Goal: Answer question/provide support: Share knowledge or assist other users

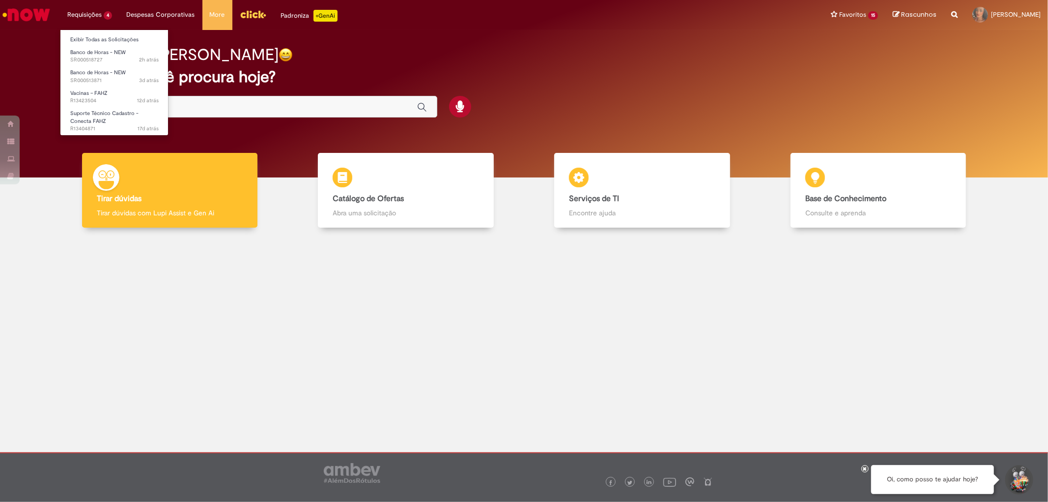
click at [86, 20] on li "Requisições 4 Exibir Todas as Solicitações Banco de Horas - NEW 2h atrás 2 hora…" at bounding box center [89, 14] width 59 height 29
click at [90, 51] on span "Banco de Horas - NEW" at bounding box center [98, 52] width 56 height 7
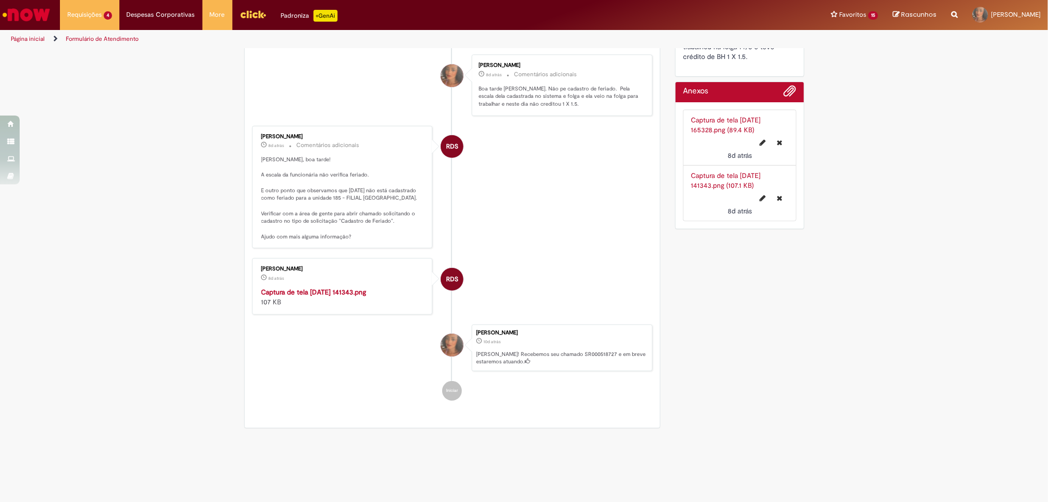
scroll to position [218, 0]
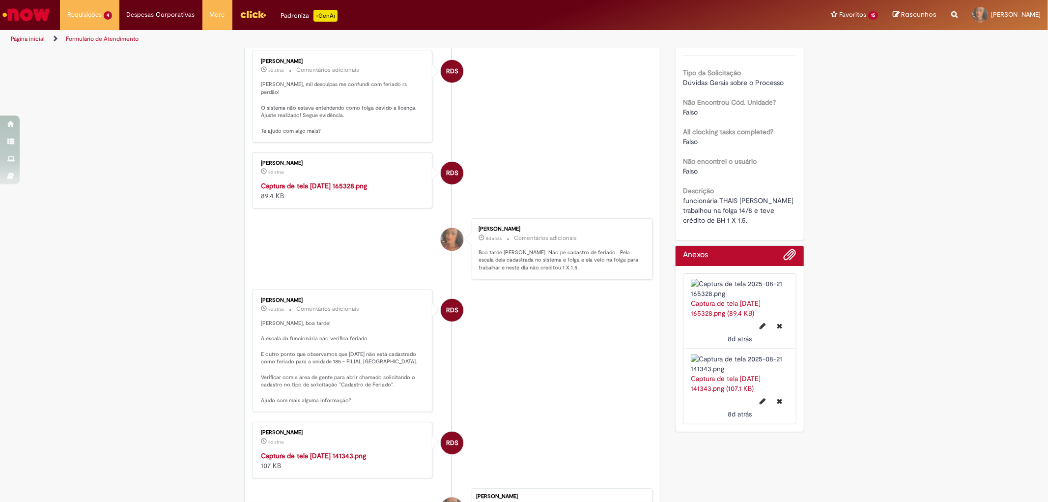
click at [364, 181] on img "Histórico de tíquete" at bounding box center [343, 181] width 164 height 0
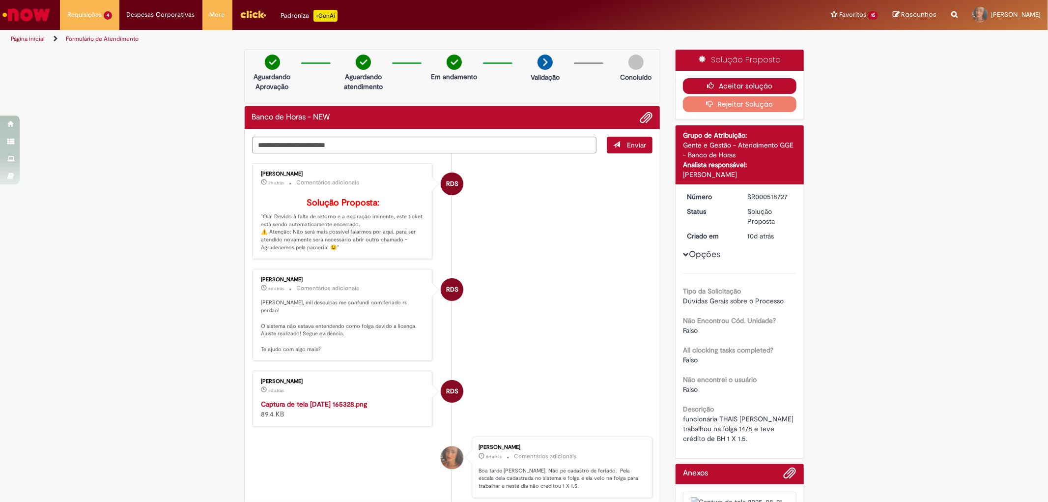
click at [740, 86] on button "Aceitar solução" at bounding box center [740, 86] width 114 height 16
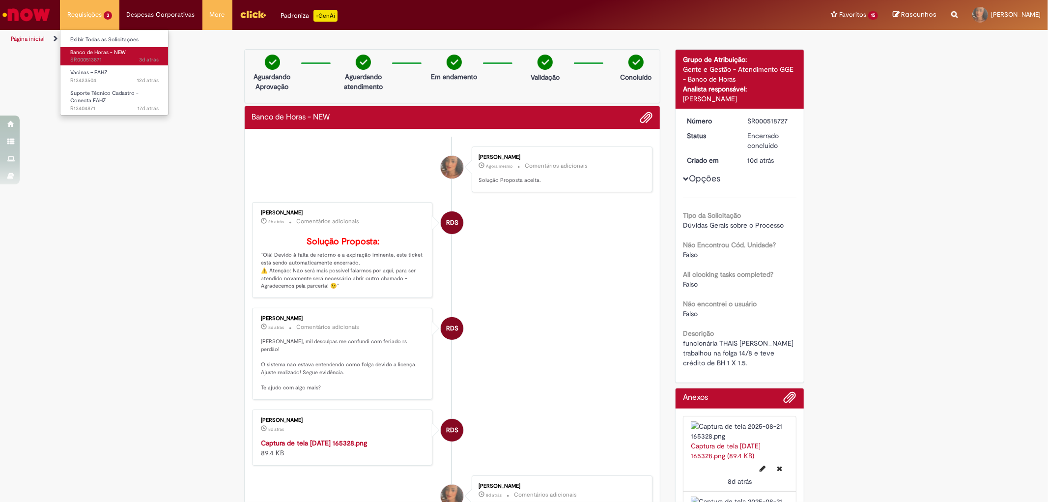
click at [99, 54] on span "Banco de Horas - NEW" at bounding box center [98, 52] width 56 height 7
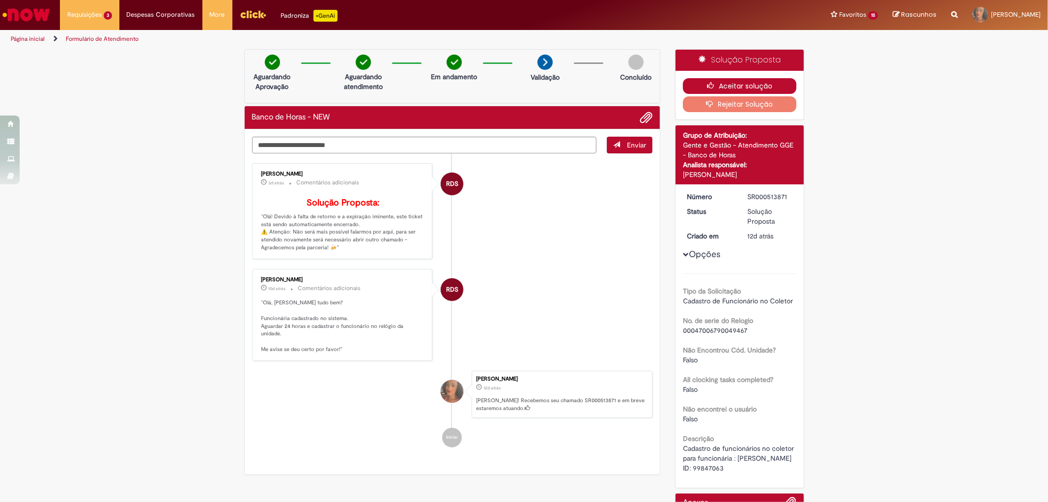
click at [731, 84] on button "Aceitar solução" at bounding box center [740, 86] width 114 height 16
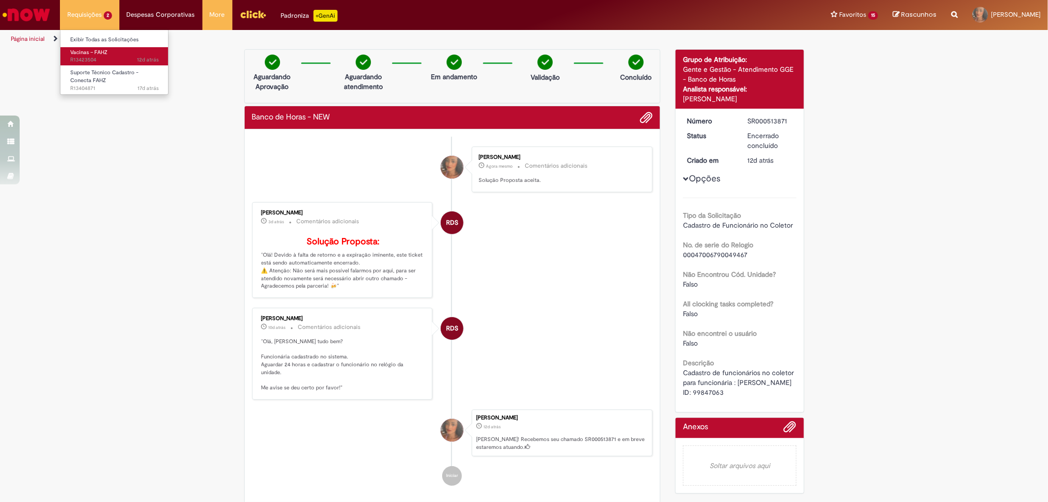
click at [95, 56] on span "12d atrás 12 dias atrás R13423504" at bounding box center [114, 60] width 88 height 8
click at [82, 58] on span "12d atrás 12 dias atrás R13423504" at bounding box center [114, 60] width 88 height 8
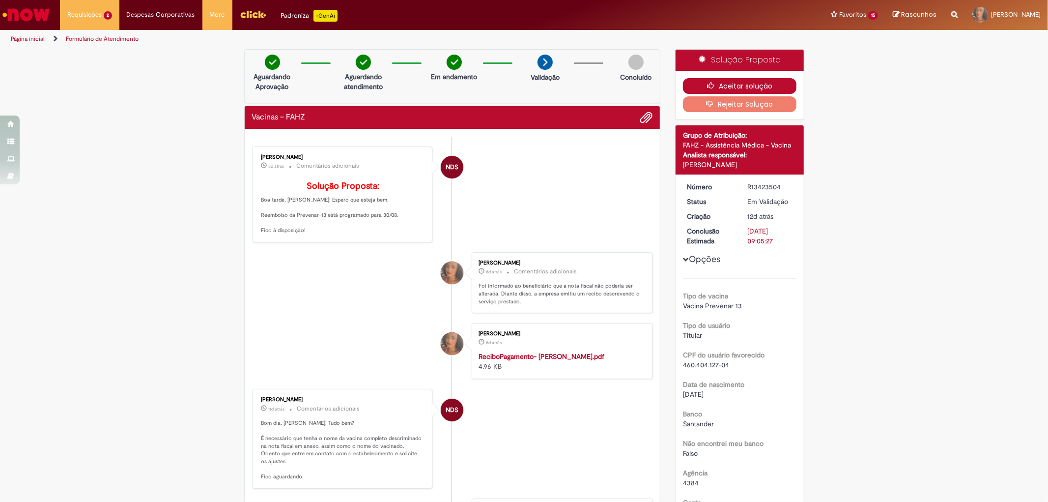
click at [733, 86] on button "Aceitar solução" at bounding box center [740, 86] width 114 height 16
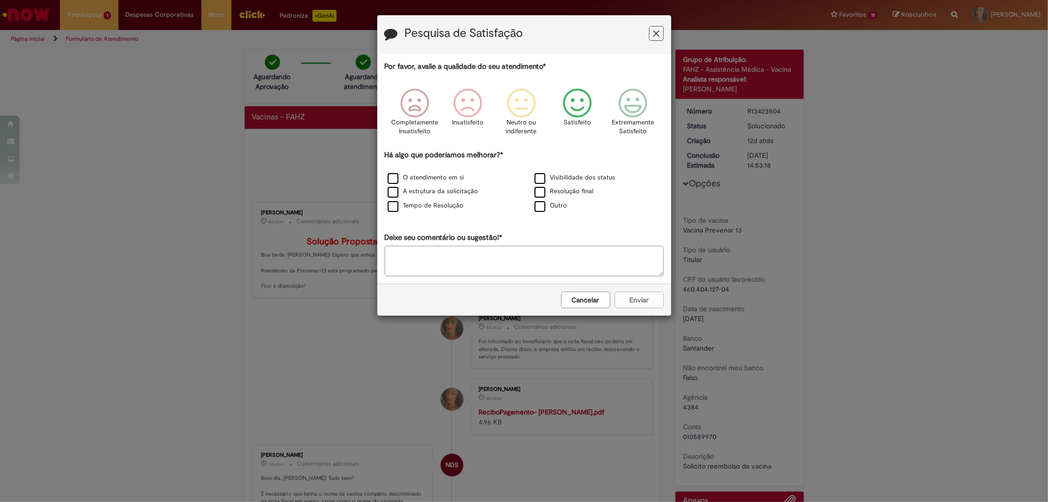
click at [569, 101] on icon "Feedback" at bounding box center [577, 102] width 37 height 29
click at [419, 176] on label "O atendimento em si" at bounding box center [426, 177] width 77 height 9
click at [423, 195] on label "A estrutura da solicitação" at bounding box center [433, 191] width 91 height 9
click at [427, 207] on label "Tempo de Resolução" at bounding box center [426, 205] width 76 height 9
click at [561, 178] on label "Visibilidade dos status" at bounding box center [575, 177] width 81 height 9
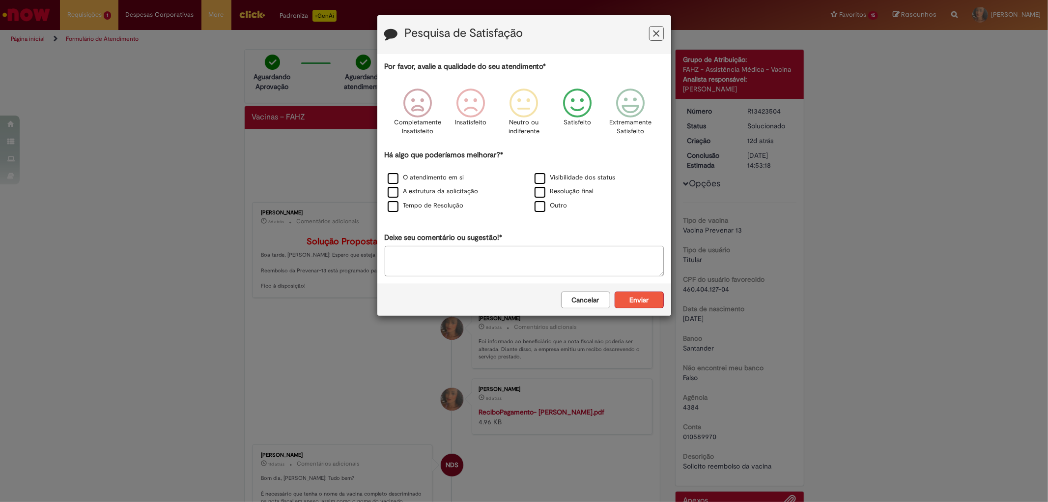
click at [639, 303] on button "Enviar" at bounding box center [639, 299] width 49 height 17
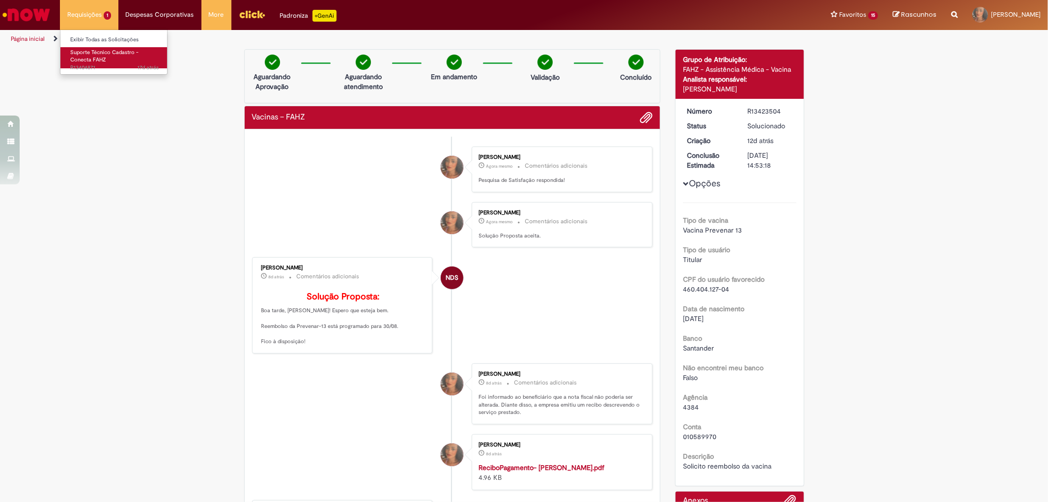
click at [85, 66] on span "17d atrás 17 dias atrás R13404871" at bounding box center [114, 68] width 88 height 8
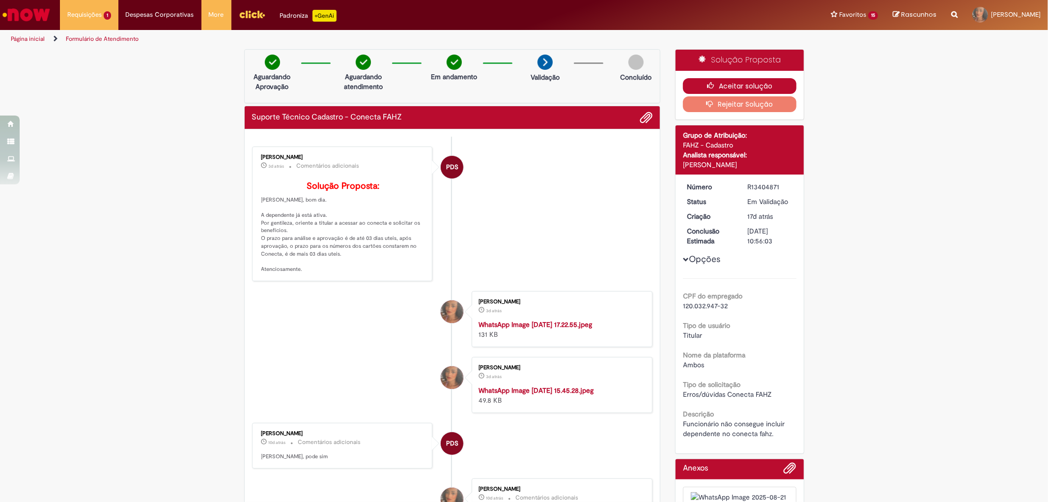
click at [747, 87] on button "Aceitar solução" at bounding box center [740, 86] width 114 height 16
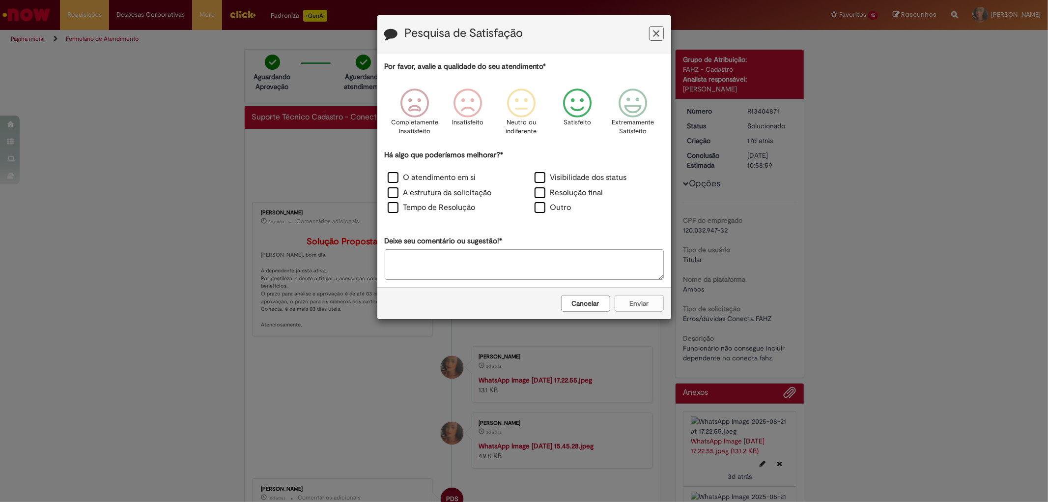
click at [577, 115] on icon "Feedback" at bounding box center [577, 102] width 37 height 29
click at [449, 182] on label "O atendimento em si" at bounding box center [432, 177] width 88 height 11
click at [445, 190] on label "A estrutura da solicitação" at bounding box center [440, 192] width 104 height 11
click at [445, 212] on label "Tempo de Resolução" at bounding box center [432, 207] width 88 height 11
click at [565, 180] on label "Visibilidade dos status" at bounding box center [581, 177] width 92 height 11
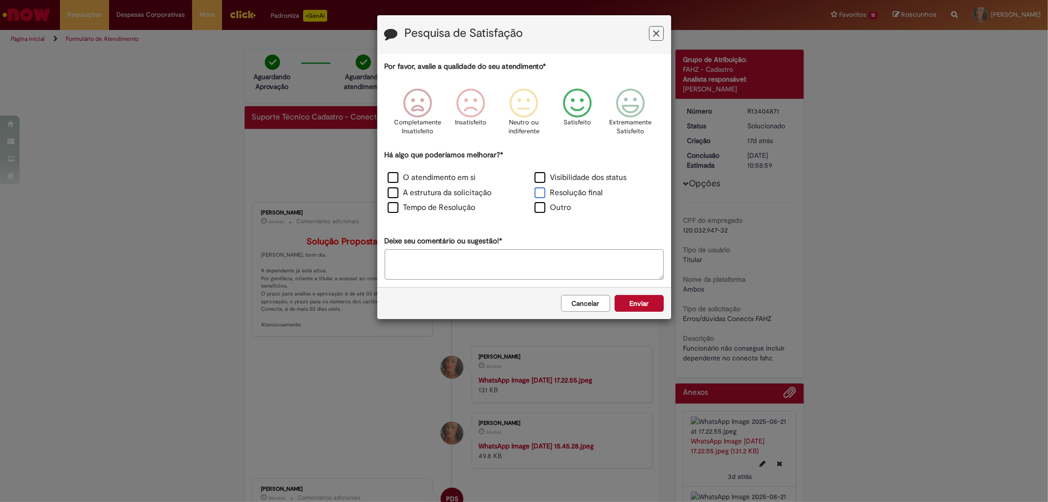
click at [563, 189] on label "Resolução final" at bounding box center [569, 192] width 69 height 11
click at [634, 307] on button "Enviar" at bounding box center [639, 303] width 49 height 17
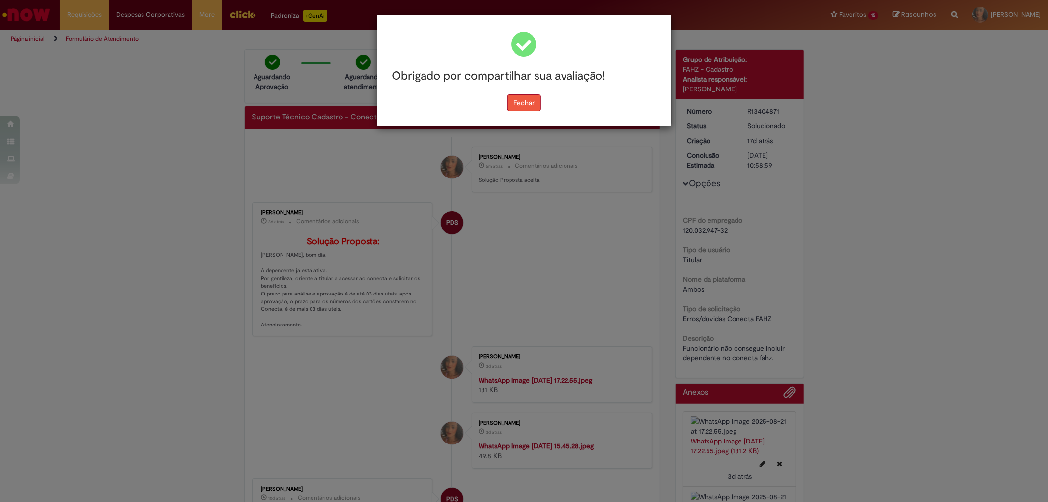
click at [536, 100] on button "Fechar" at bounding box center [524, 102] width 34 height 17
